Goal: Find specific page/section: Find specific page/section

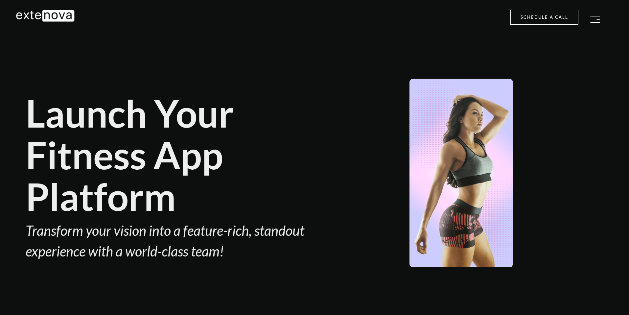
scroll to position [1023, 0]
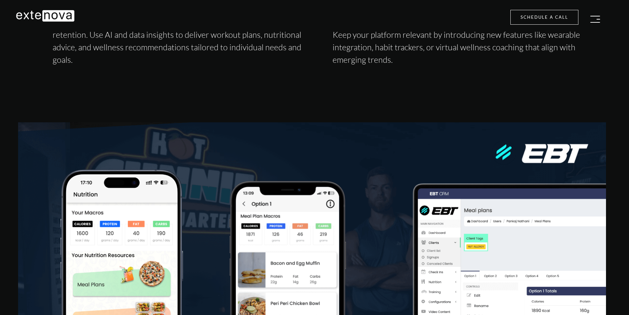
click at [598, 19] on img "button" at bounding box center [595, 19] width 10 height 7
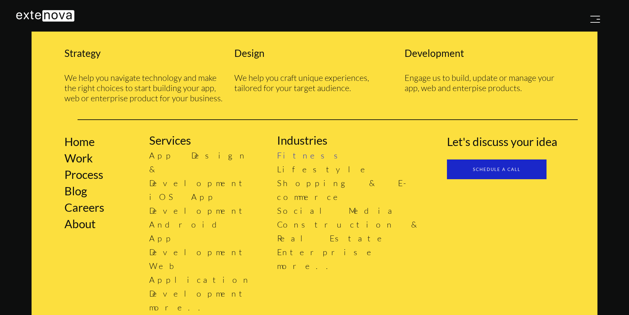
click at [295, 155] on link "Fitness" at bounding box center [312, 155] width 70 height 10
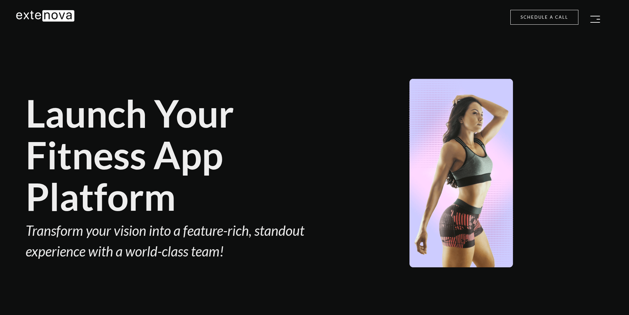
type input "[EMAIL_ADDRESS][DOMAIN_NAME]"
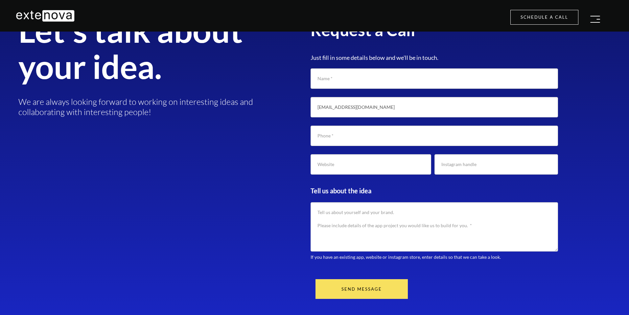
scroll to position [2248, 0]
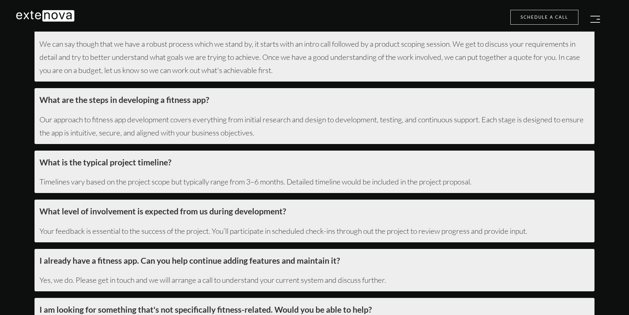
click at [595, 19] on img "button" at bounding box center [595, 19] width 10 height 7
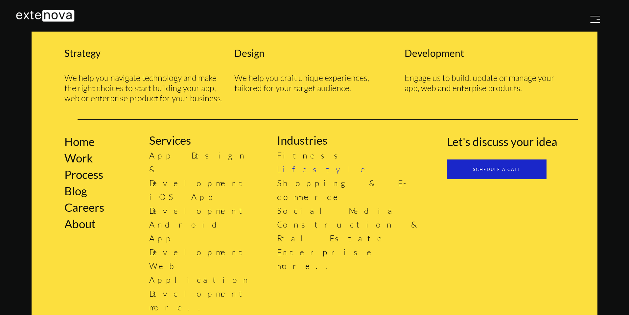
click at [298, 172] on link "Lifestyle" at bounding box center [324, 169] width 94 height 10
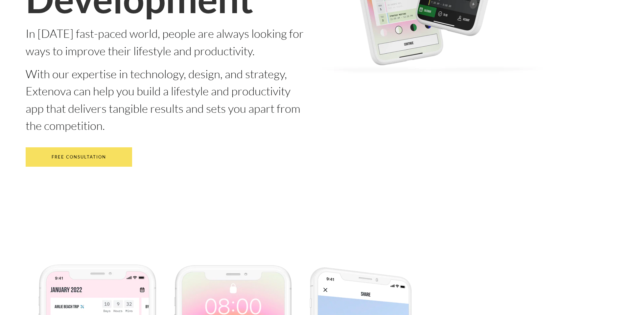
scroll to position [595, 0]
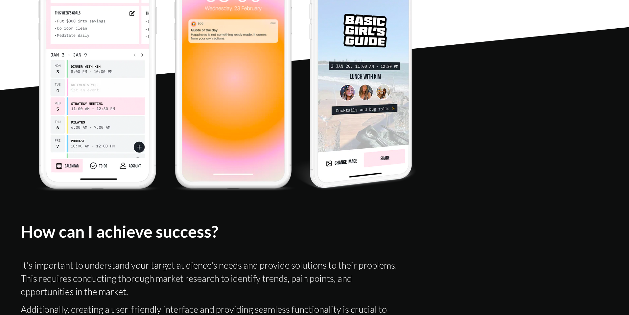
type input "[EMAIL_ADDRESS][DOMAIN_NAME]"
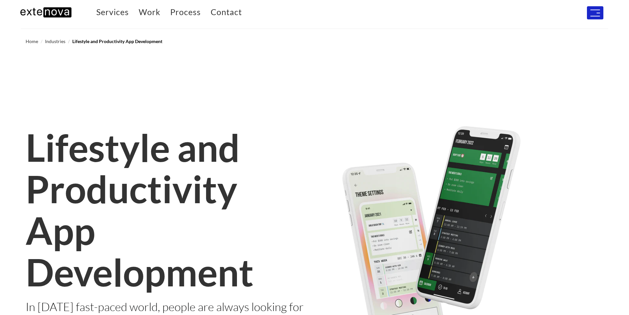
scroll to position [0, 0]
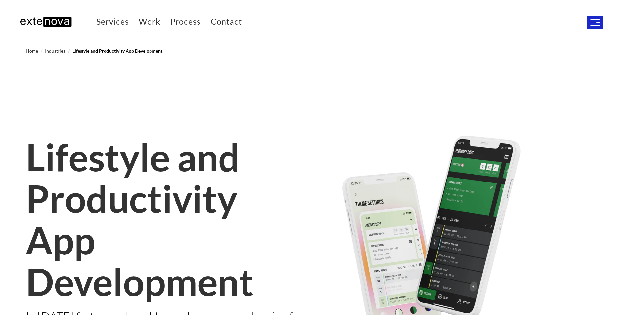
click at [594, 23] on img "button" at bounding box center [595, 22] width 10 height 7
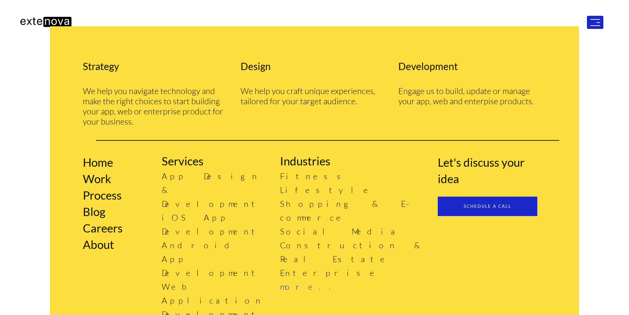
click at [294, 281] on link "more.." at bounding box center [309, 286] width 59 height 10
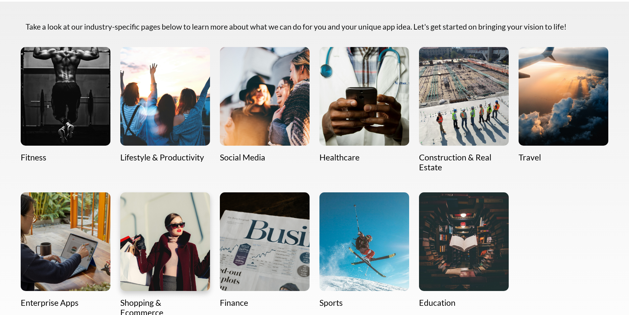
scroll to position [337, 0]
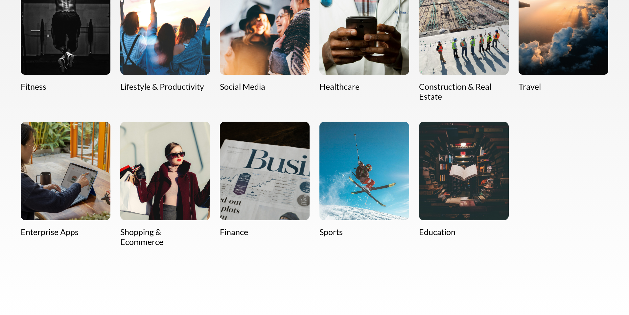
type input "[EMAIL_ADDRESS][DOMAIN_NAME]"
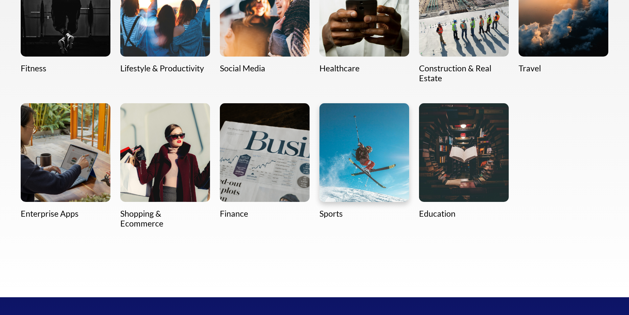
click at [371, 116] on img at bounding box center [364, 152] width 90 height 99
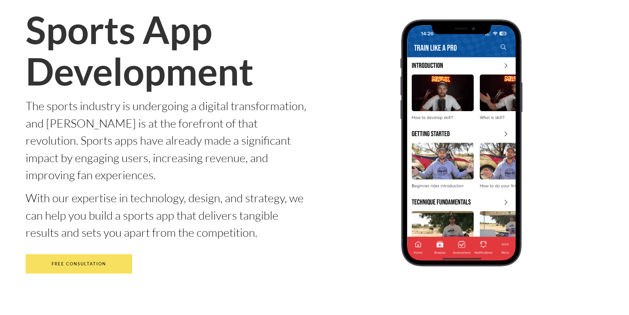
scroll to position [28, 0]
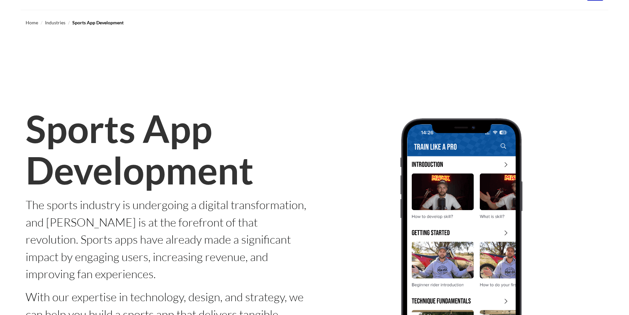
type input "[EMAIL_ADDRESS][DOMAIN_NAME]"
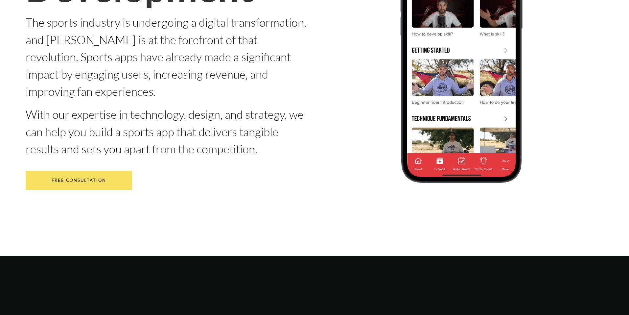
scroll to position [106, 0]
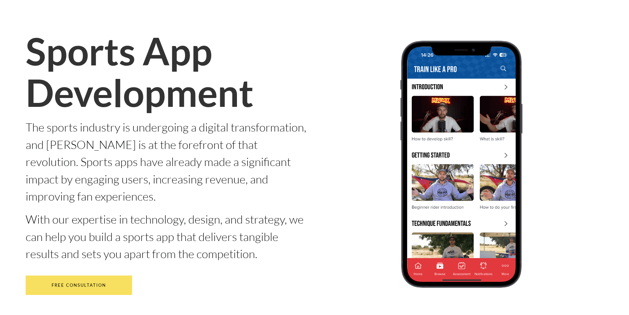
click at [551, 152] on div at bounding box center [461, 164] width 294 height 268
click at [546, 135] on div at bounding box center [461, 164] width 294 height 268
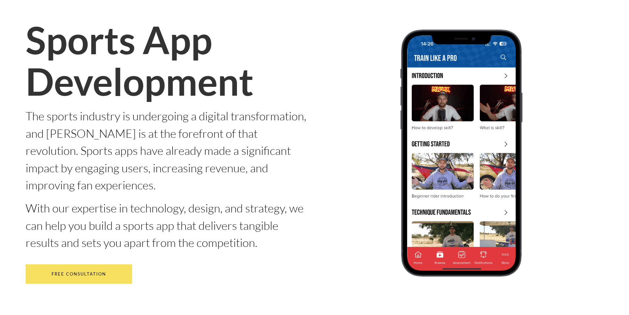
scroll to position [119, 0]
